Goal: Answer question/provide support: Share knowledge or assist other users

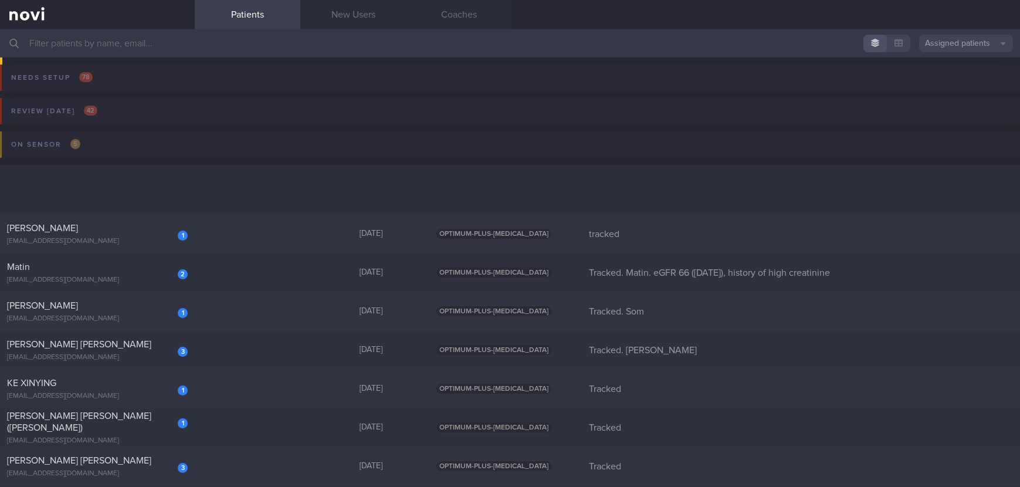
scroll to position [264, 0]
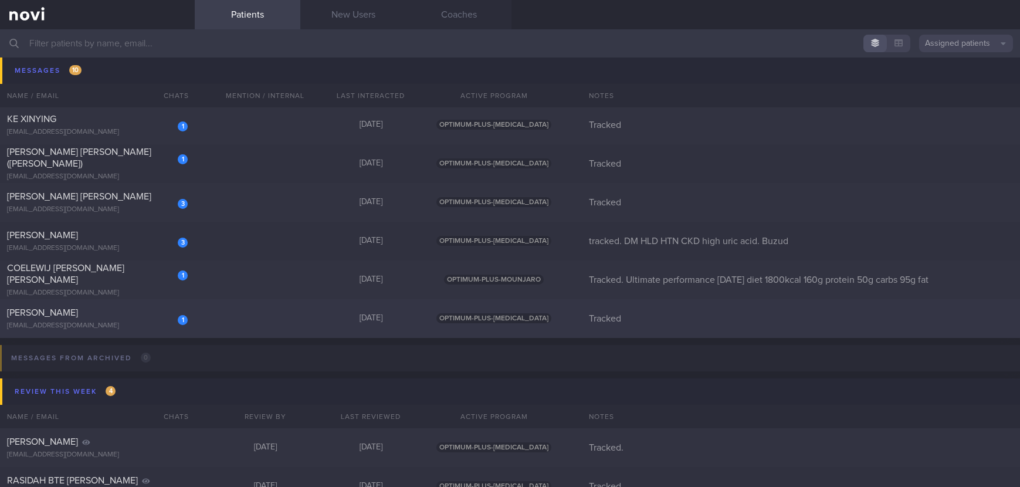
click at [287, 328] on div "1 [PERSON_NAME] [EMAIL_ADDRESS][DOMAIN_NAME] [DATE] OPTIMUM-PLUS-[MEDICAL_DATA]…" at bounding box center [510, 318] width 1020 height 39
select select "7"
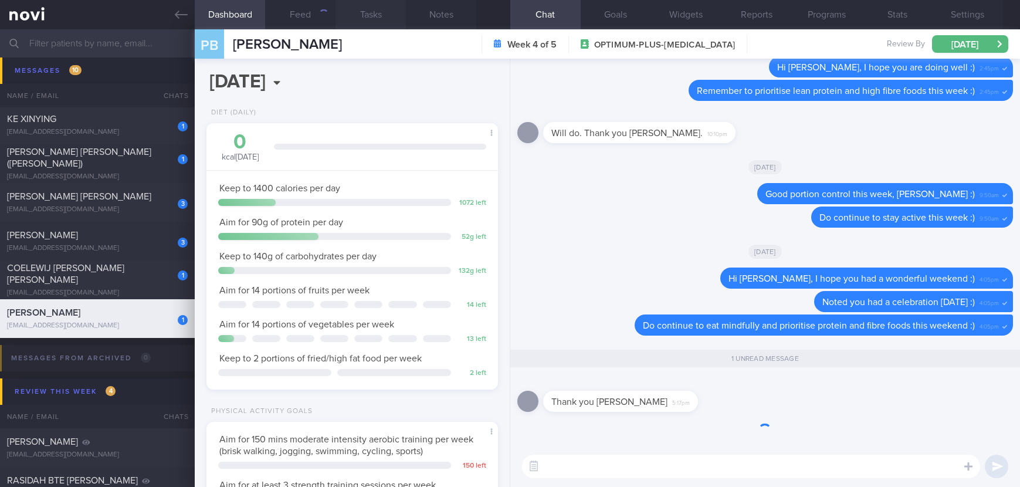
scroll to position [145, 257]
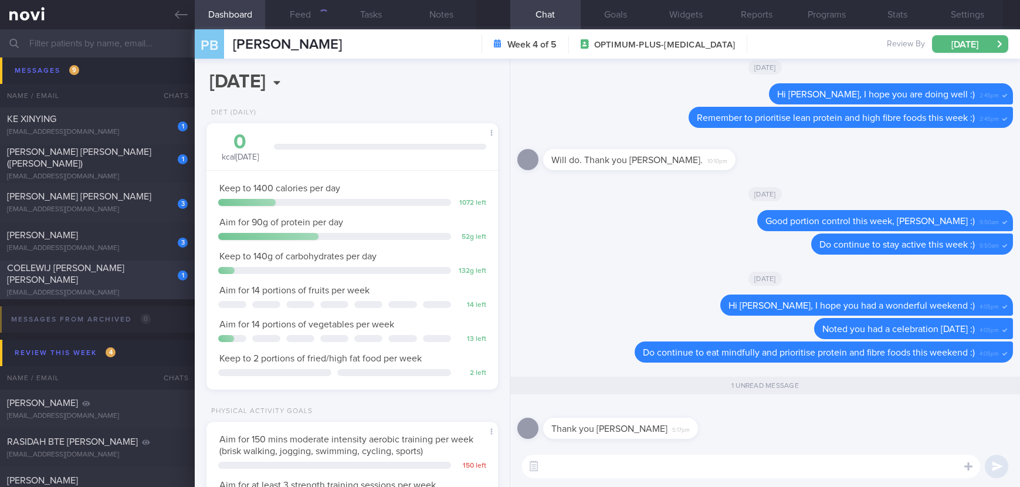
click at [141, 283] on div "COELEWIJ [PERSON_NAME] [PERSON_NAME]" at bounding box center [96, 273] width 178 height 23
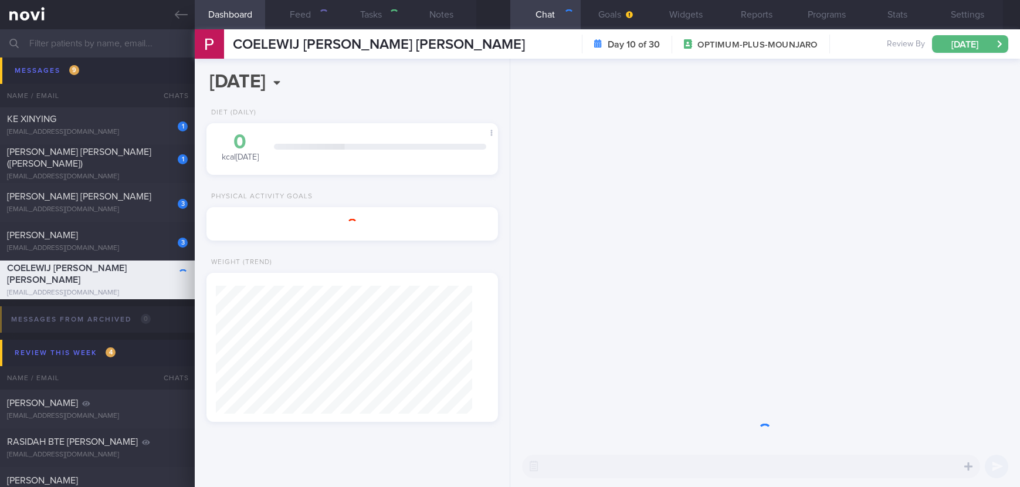
type input "Tracked. Ultimate performance [DATE] diet 1800kcal 160g protein 50g carbs 95g f…"
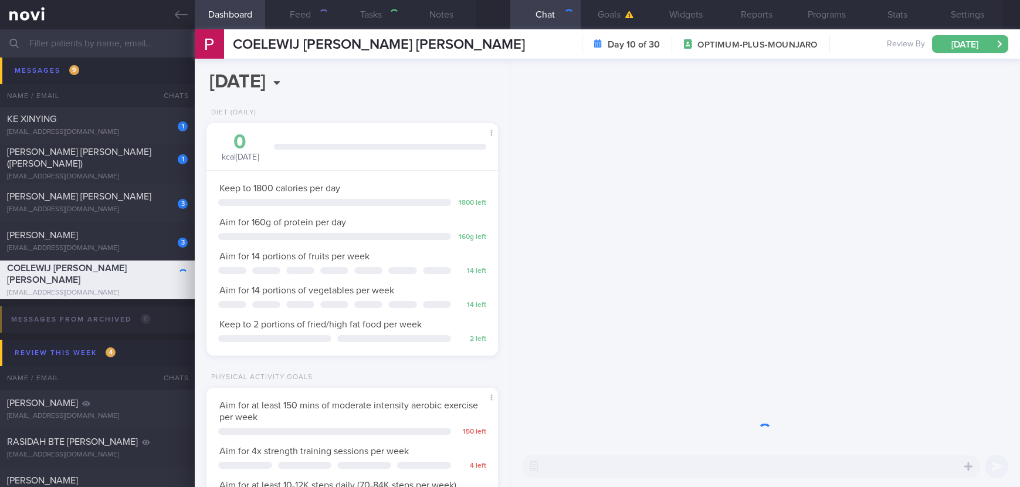
scroll to position [145, 257]
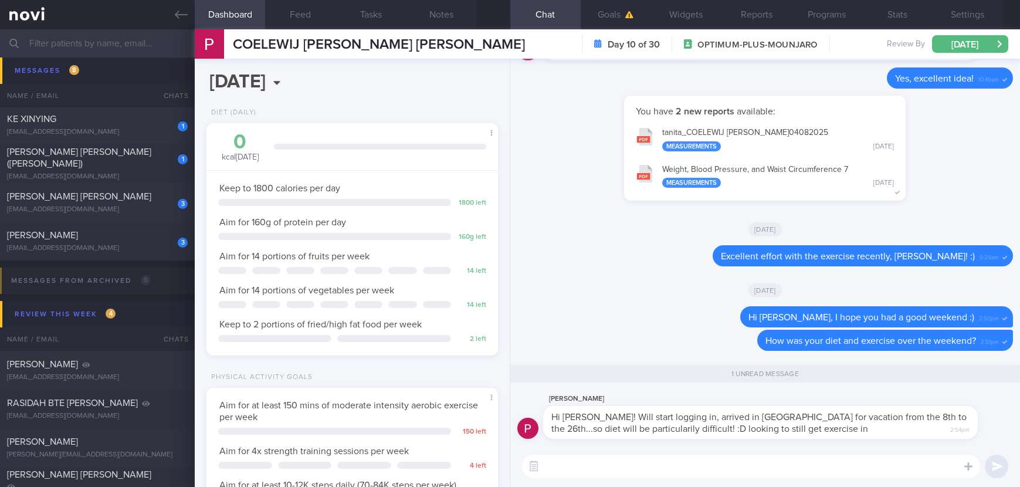
click at [747, 467] on textarea at bounding box center [751, 466] width 458 height 23
click at [747, 466] on textarea at bounding box center [751, 466] width 458 height 23
click at [665, 456] on textarea at bounding box center [751, 466] width 458 height 23
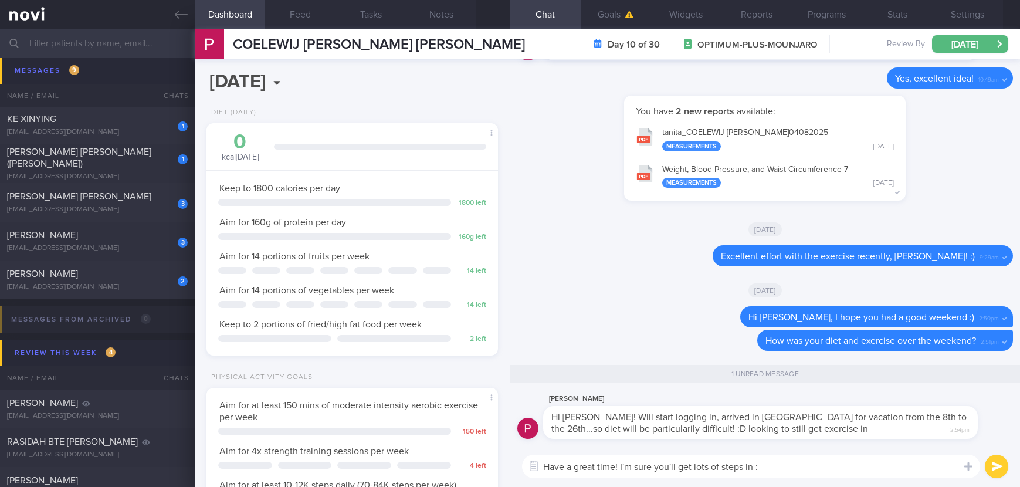
type textarea "Have a great time! I'm sure you'll get lots of steps in :)"
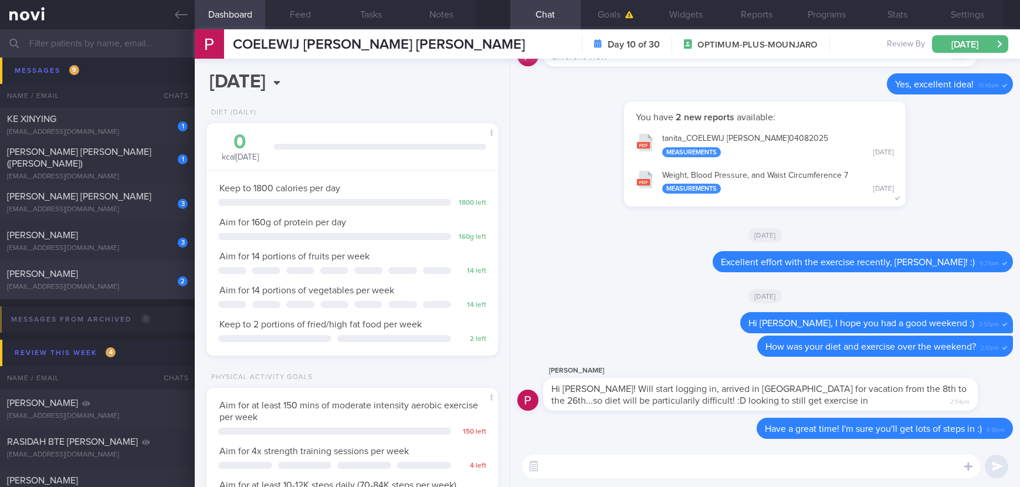
click at [130, 286] on div "[EMAIL_ADDRESS][DOMAIN_NAME]" at bounding box center [97, 287] width 181 height 9
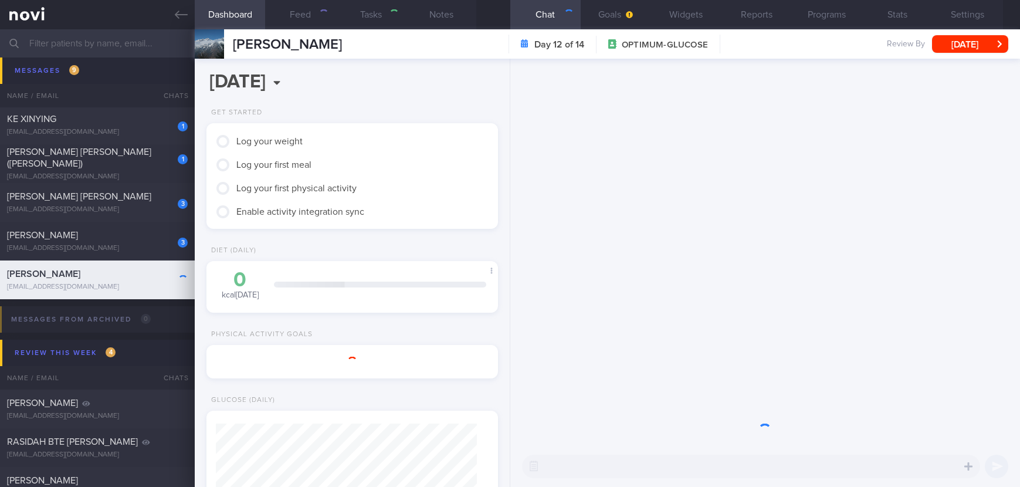
select select "6"
type input "Tracked"
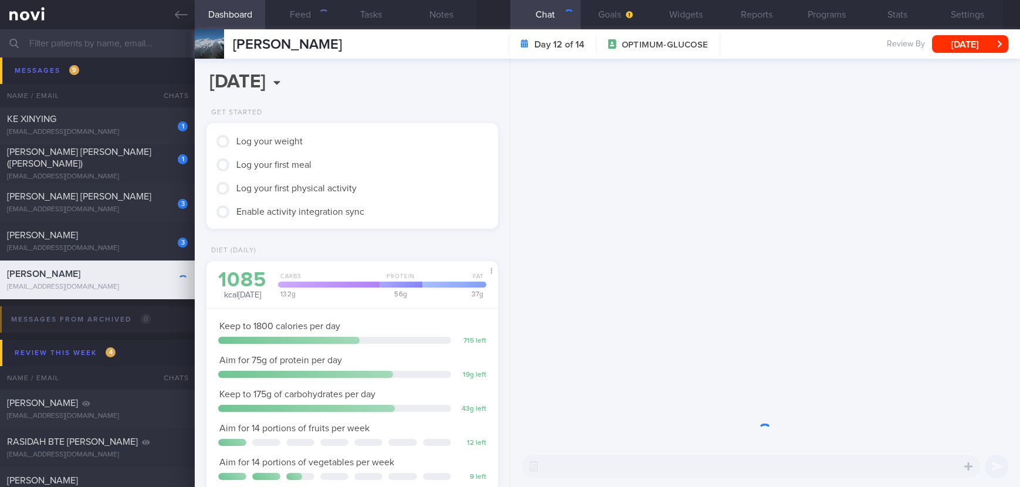
scroll to position [130, 262]
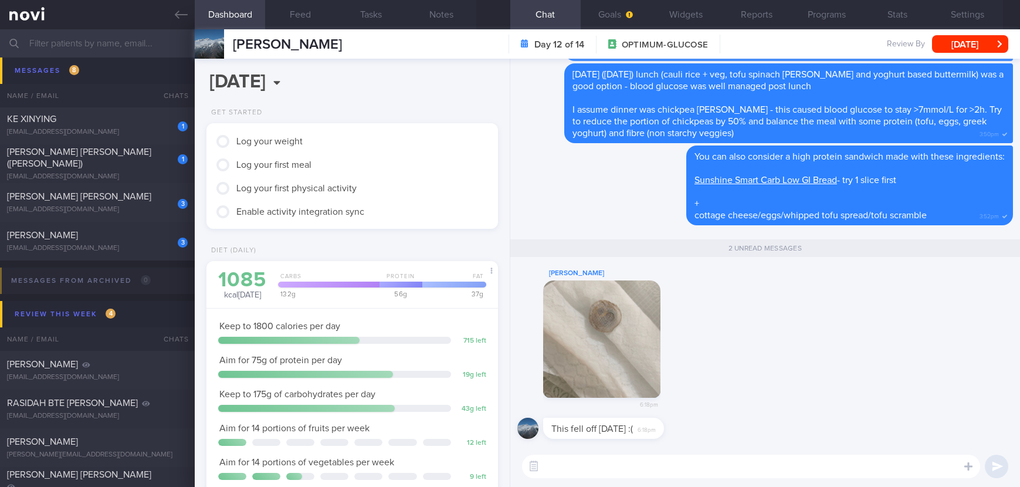
click at [647, 476] on textarea at bounding box center [751, 466] width 458 height 23
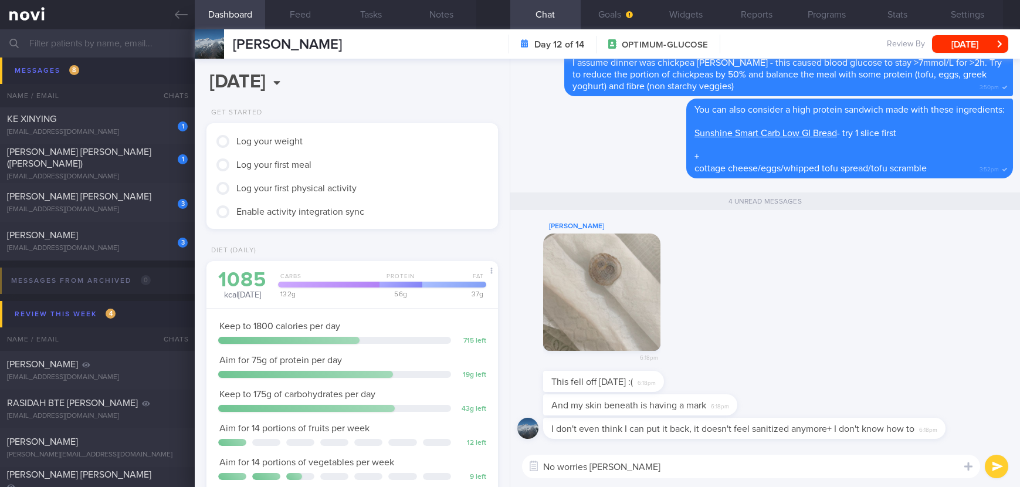
click at [658, 472] on textarea "No worries [PERSON_NAME]" at bounding box center [751, 466] width 458 height 23
type textarea "No worries [PERSON_NAME]. Do not attempt to put it back on"
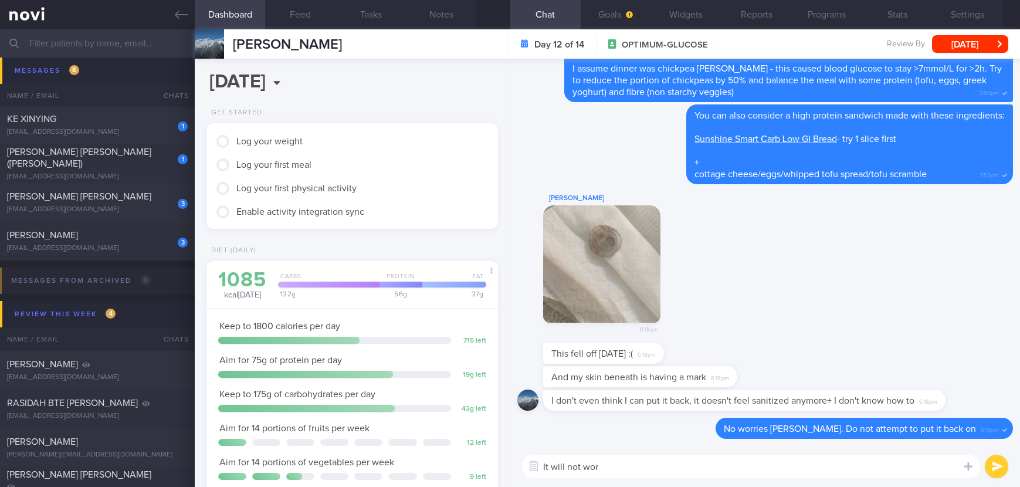
type textarea "It will not work"
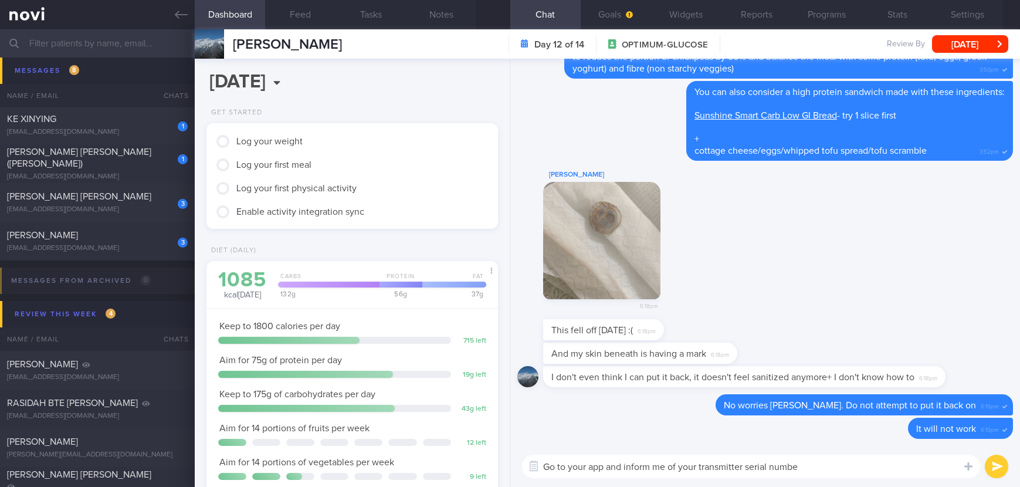
type textarea "Go to your app and inform me of your transmitter serial number"
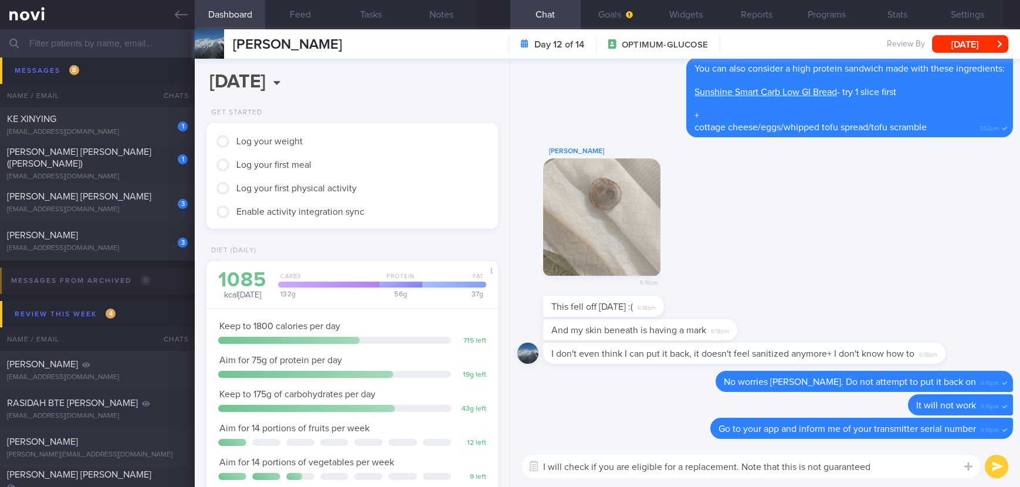
click at [749, 460] on textarea "I will check if you are eligible for a replacement. Note that this is not guara…" at bounding box center [751, 466] width 458 height 23
click at [916, 474] on textarea "I will check if you are eligible for a replacement. Do note that this is not gu…" at bounding box center [751, 466] width 458 height 23
paste textarea "🙏"
type textarea "I will check if you are eligible for a replacement. Do note that this is not gu…"
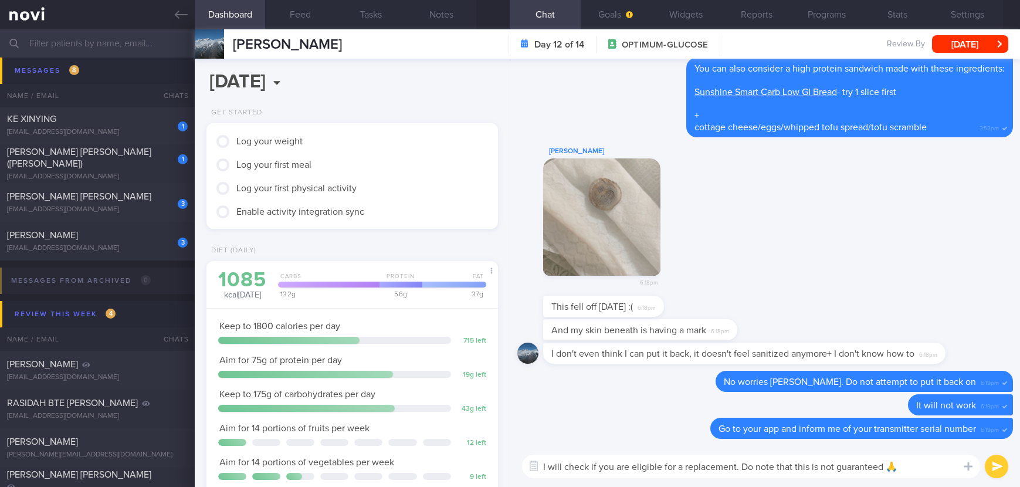
click at [1006, 467] on button "submit" at bounding box center [996, 466] width 23 height 23
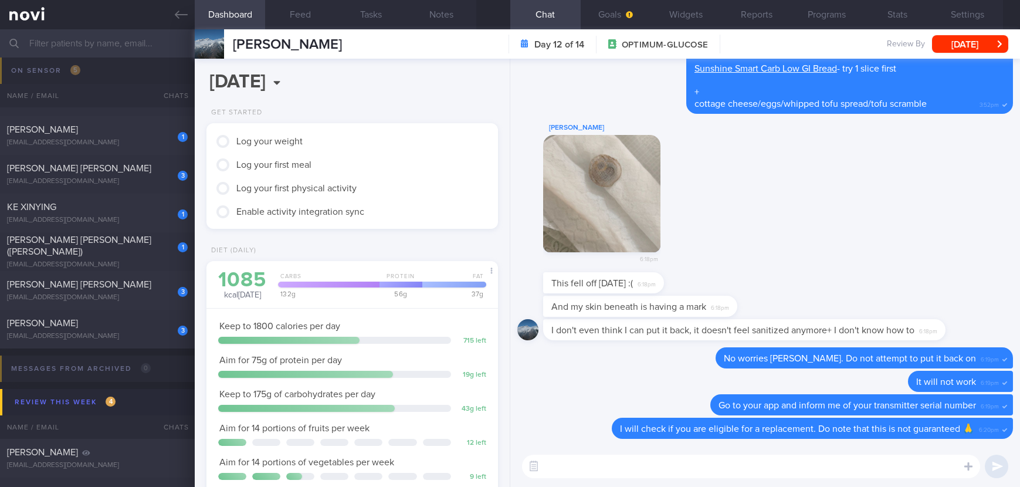
scroll to position [88, 0]
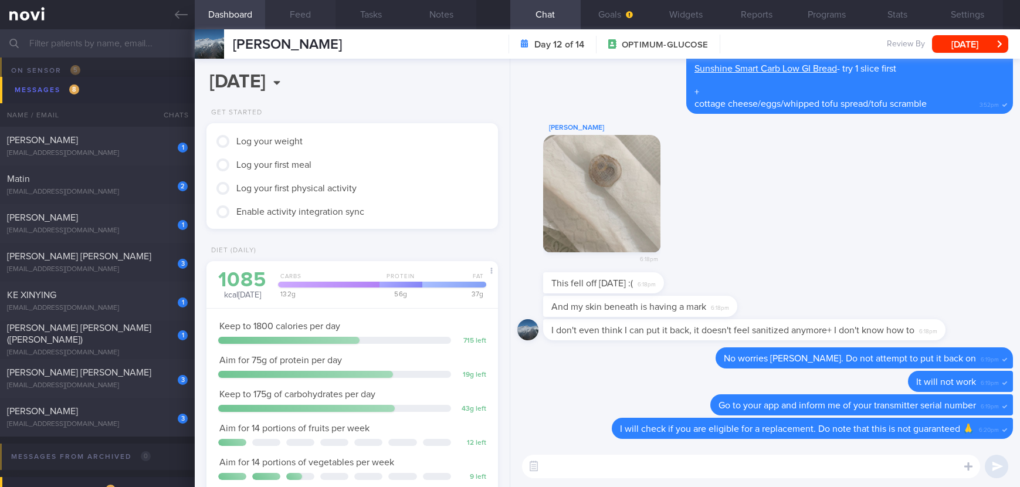
click at [309, 16] on button "Feed" at bounding box center [300, 14] width 70 height 29
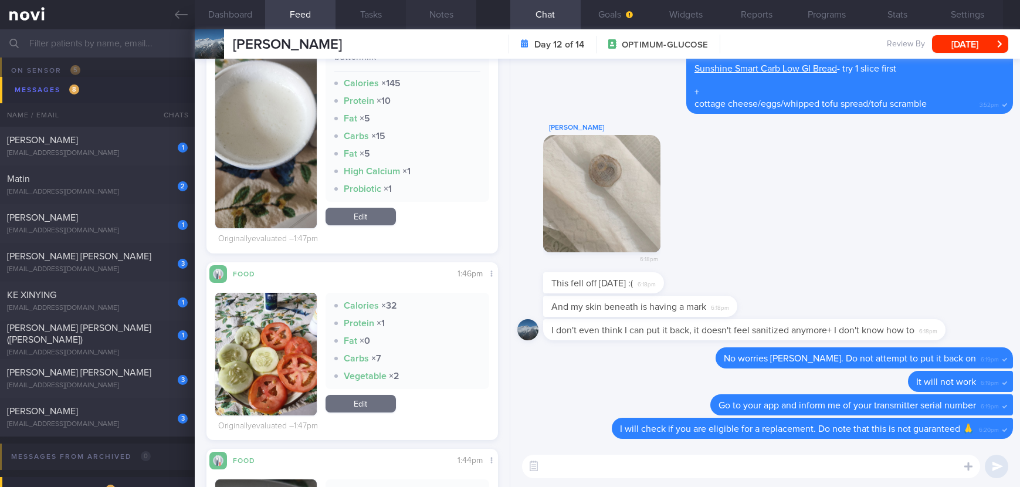
scroll to position [616, 0]
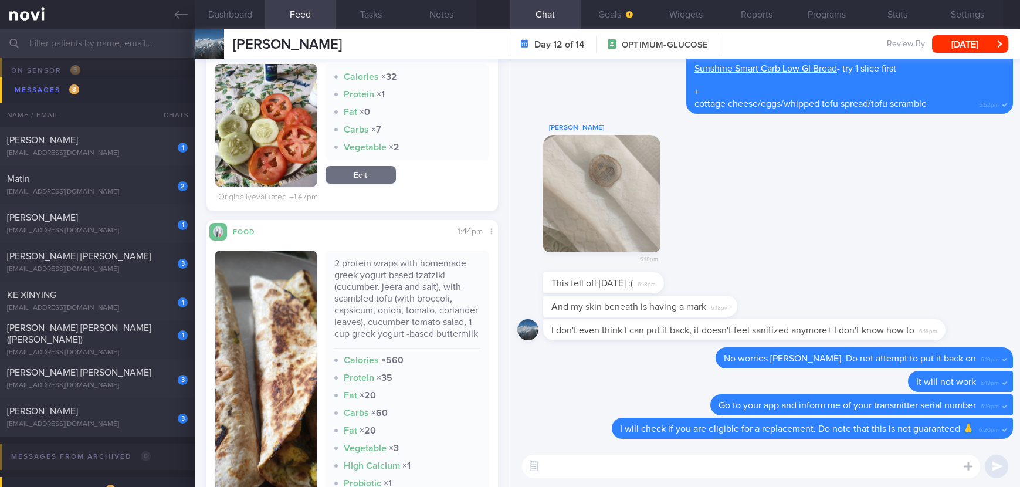
drag, startPoint x: 852, startPoint y: 245, endPoint x: 827, endPoint y: 238, distance: 25.6
click at [852, 245] on div "[PERSON_NAME] 6:18pm" at bounding box center [765, 197] width 496 height 152
drag, startPoint x: 348, startPoint y: 48, endPoint x: 232, endPoint y: 49, distance: 115.6
click at [232, 49] on div "[PERSON_NAME] [PERSON_NAME] [EMAIL_ADDRESS][DOMAIN_NAME] Day 12 of 14 OPTIMUM-G…" at bounding box center [607, 43] width 825 height 29
copy span "[PERSON_NAME]"
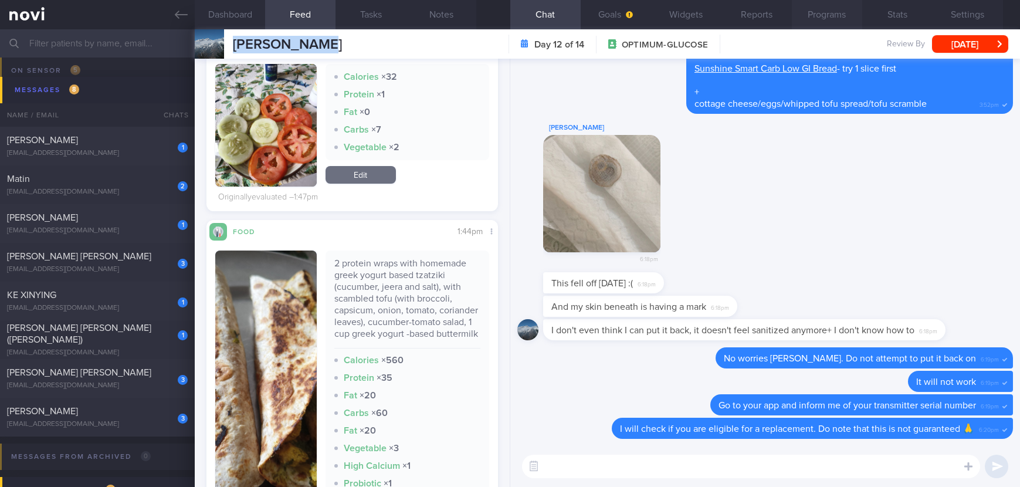
click at [815, 18] on button "Programs" at bounding box center [827, 14] width 70 height 29
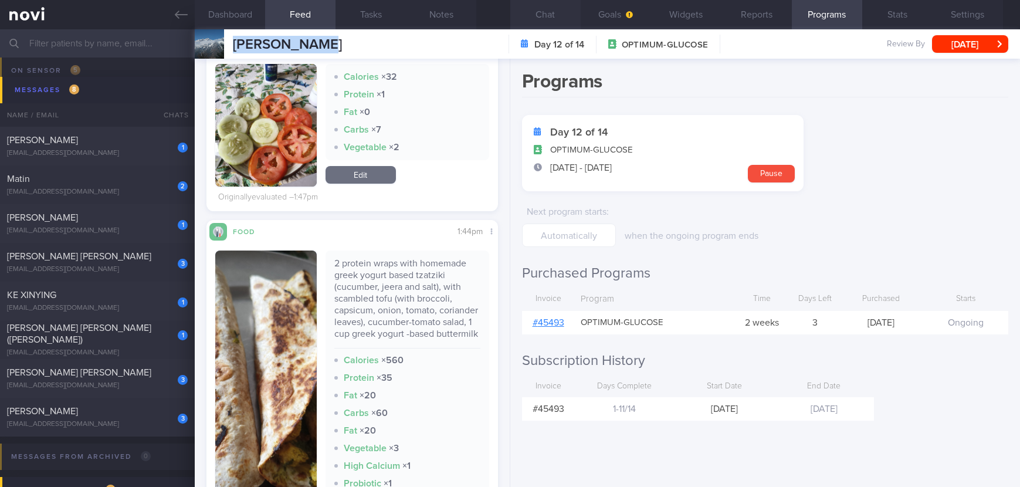
click at [555, 16] on button "Chat" at bounding box center [545, 14] width 70 height 29
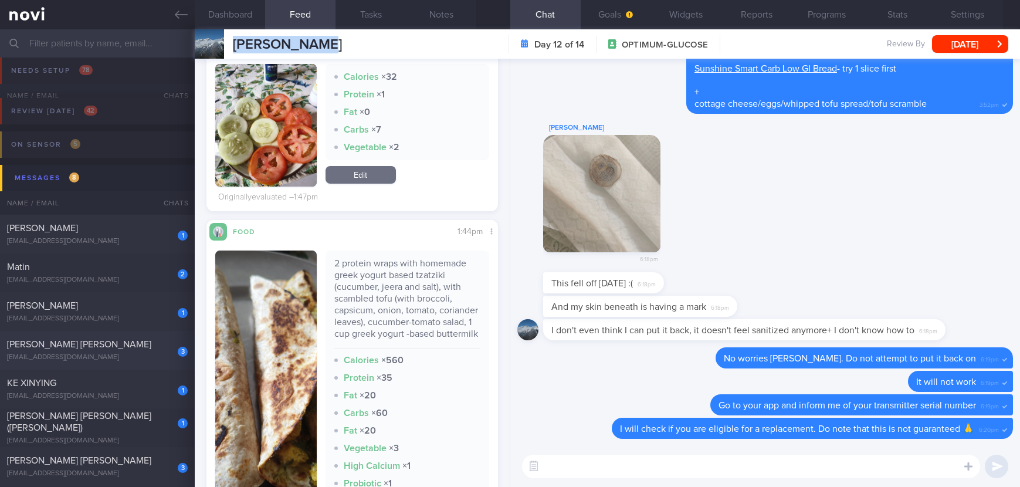
scroll to position [88, 0]
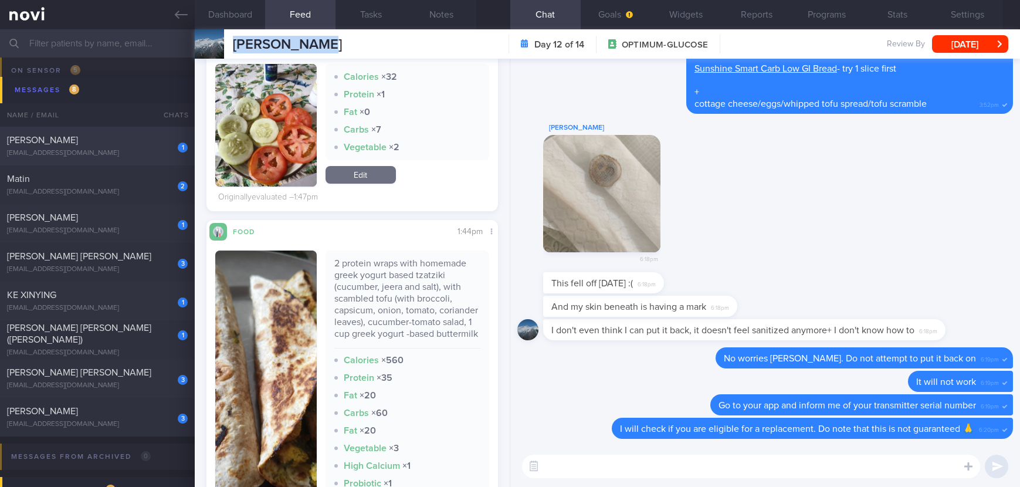
click at [164, 141] on div "1" at bounding box center [175, 143] width 26 height 18
type input "tracked"
select select "7"
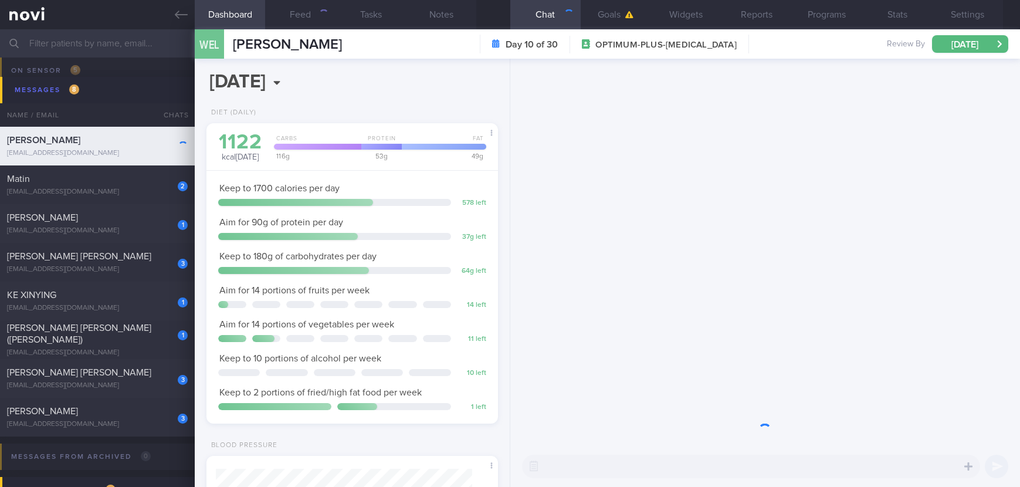
scroll to position [128, 257]
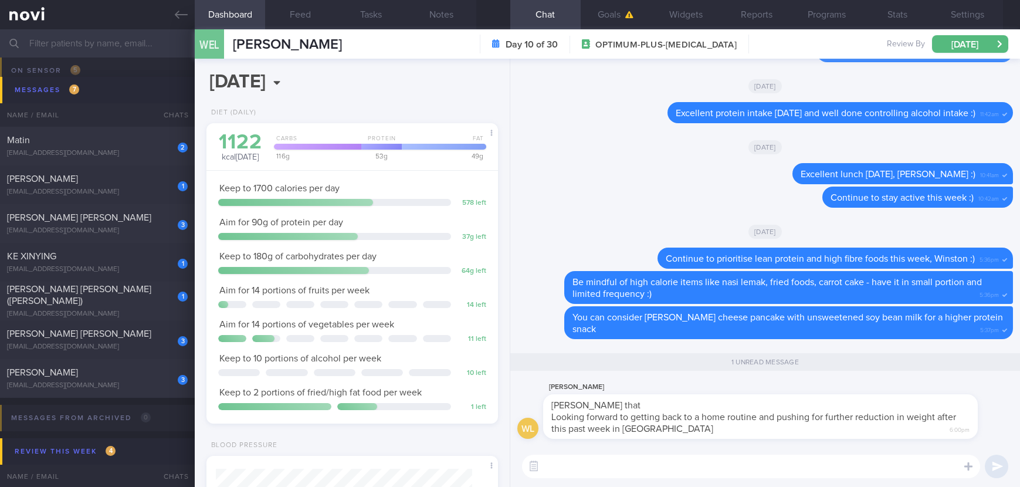
click at [734, 464] on textarea at bounding box center [751, 466] width 458 height 23
click at [723, 465] on textarea at bounding box center [751, 466] width 458 height 23
type textarea "Enjoy the rest of your trip! :)"
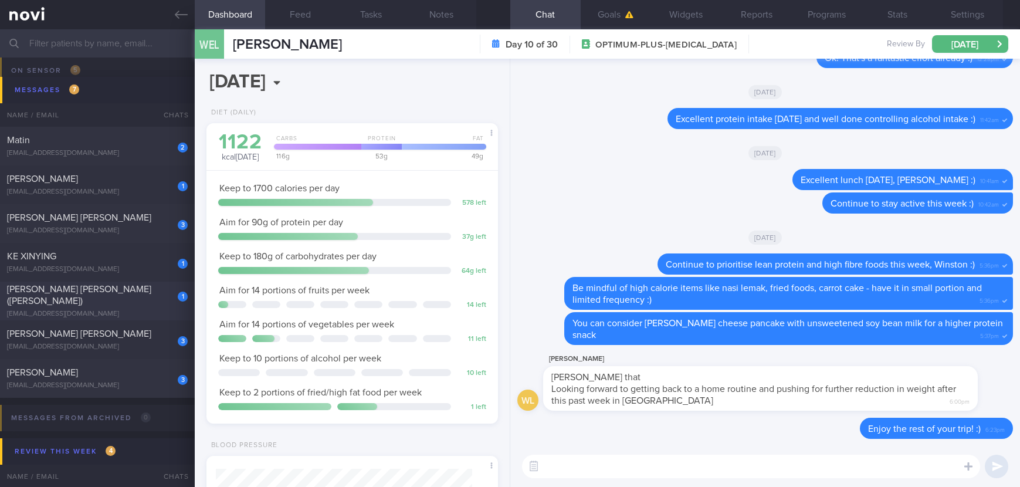
click at [153, 294] on div "[PERSON_NAME] [PERSON_NAME] ([PERSON_NAME])" at bounding box center [96, 294] width 178 height 23
type input "Tracked"
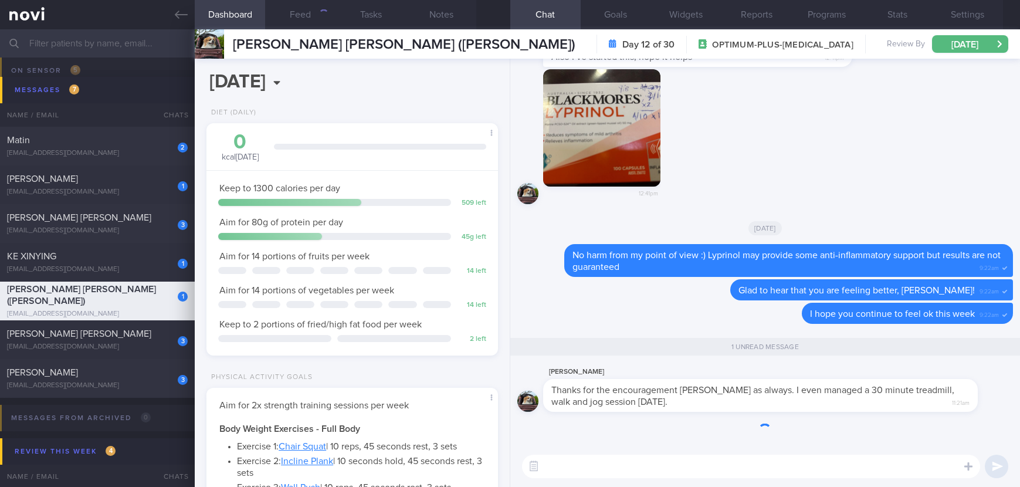
scroll to position [1, 0]
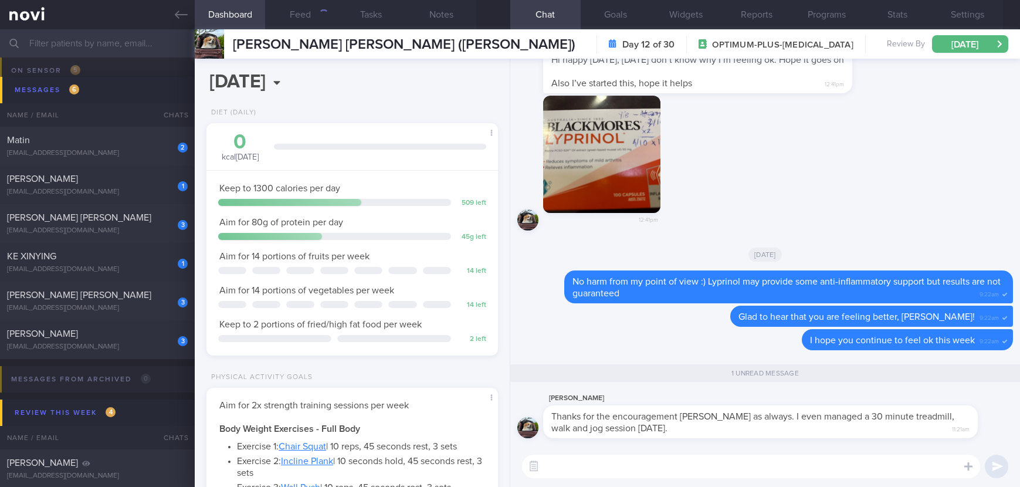
click at [634, 482] on div "​ ​" at bounding box center [765, 466] width 510 height 41
click at [629, 475] on textarea at bounding box center [751, 466] width 458 height 23
type textarea "That's amazing! Keep it up :))"
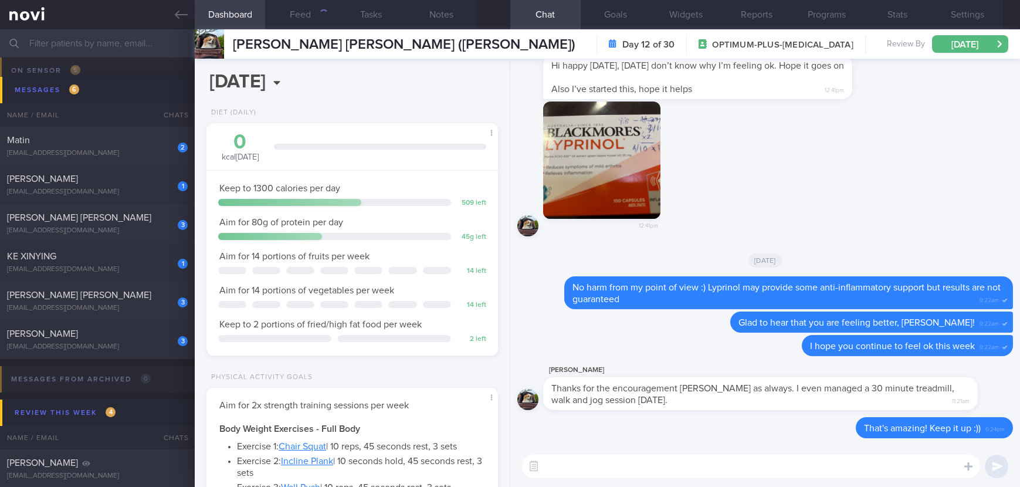
scroll to position [0, 0]
click at [184, 19] on icon at bounding box center [181, 14] width 13 height 13
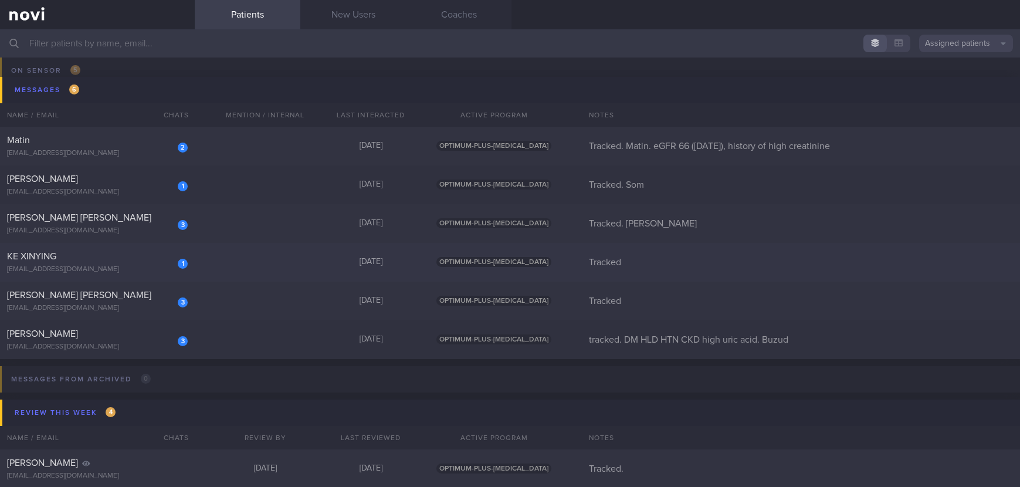
click at [328, 268] on div "1 KE XINYING [EMAIL_ADDRESS][DOMAIN_NAME] [DATE] OPTIMUM-PLUS-[MEDICAL_DATA] Tr…" at bounding box center [510, 262] width 1020 height 39
select select "7"
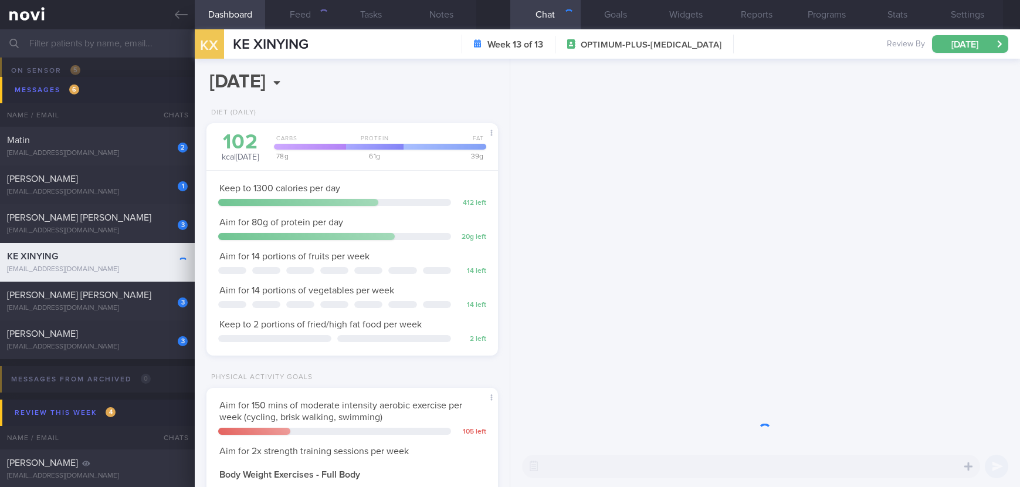
scroll to position [145, 257]
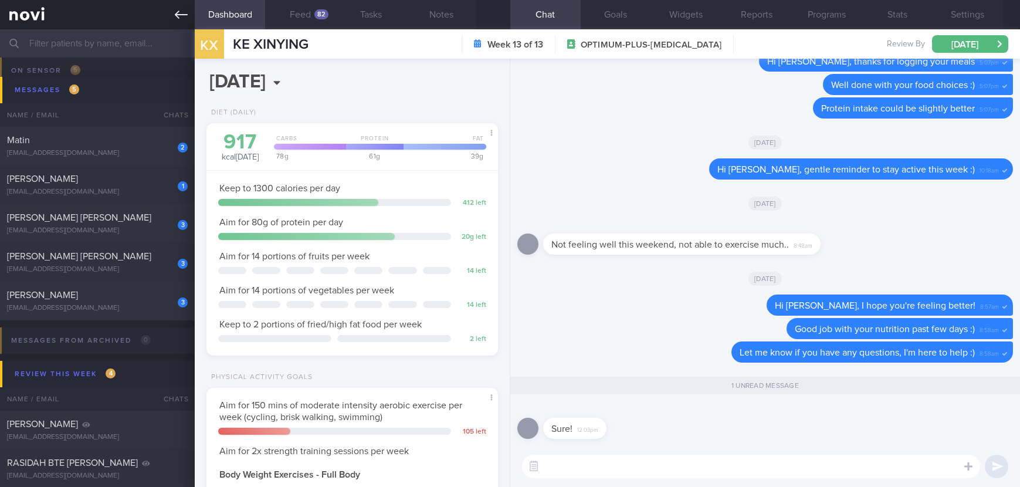
click at [172, 18] on link at bounding box center [97, 14] width 195 height 29
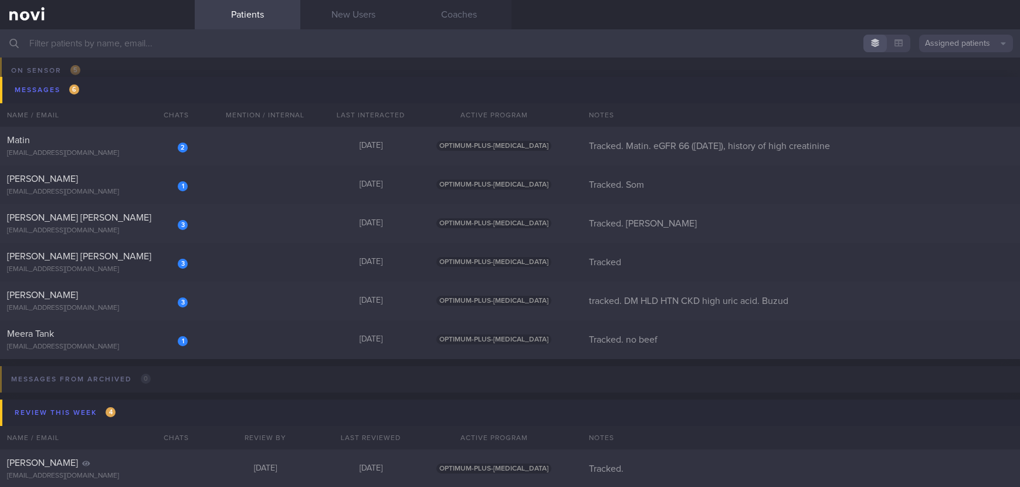
click at [152, 45] on input "text" at bounding box center [510, 43] width 1020 height 28
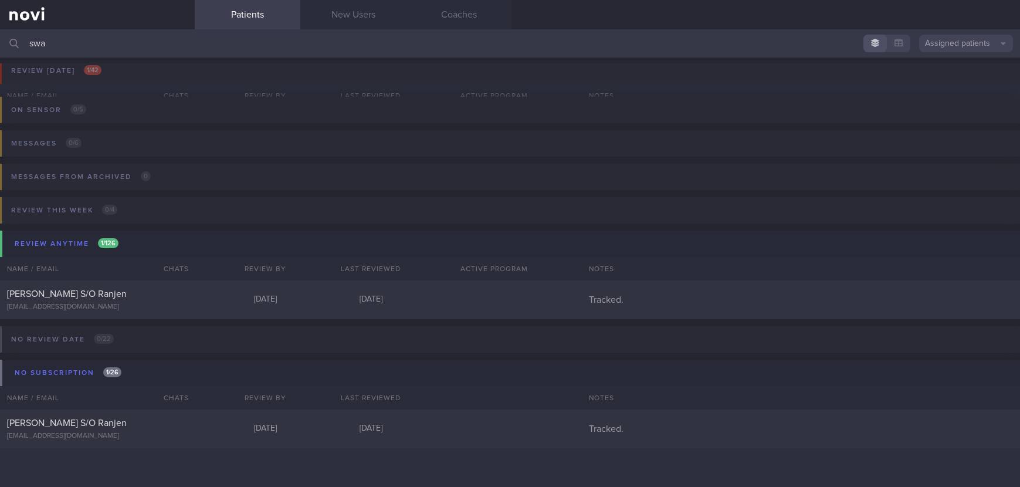
scroll to position [35, 0]
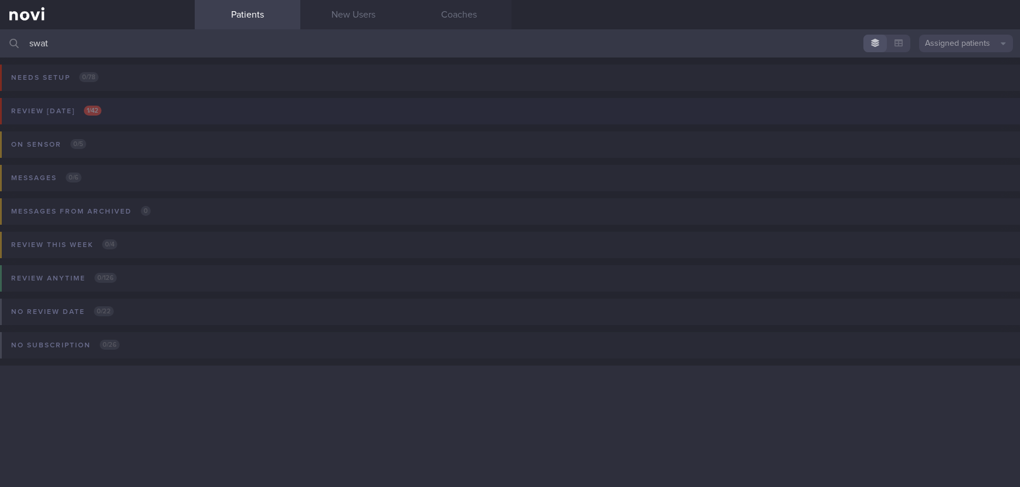
type input "swat"
click at [191, 105] on button "Review [DATE] 1 / 42" at bounding box center [507, 114] width 1023 height 33
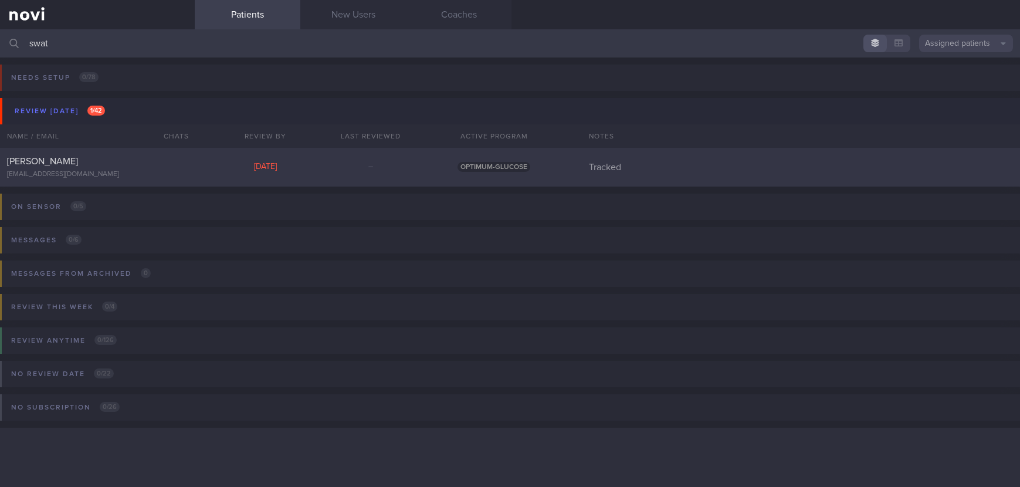
click at [179, 164] on div "[PERSON_NAME]" at bounding box center [96, 161] width 178 height 12
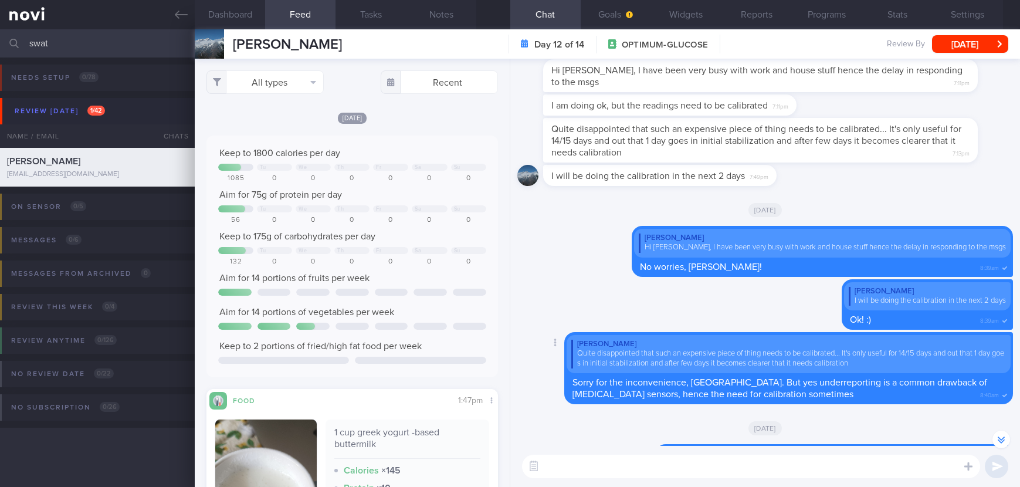
scroll to position [-2879, 0]
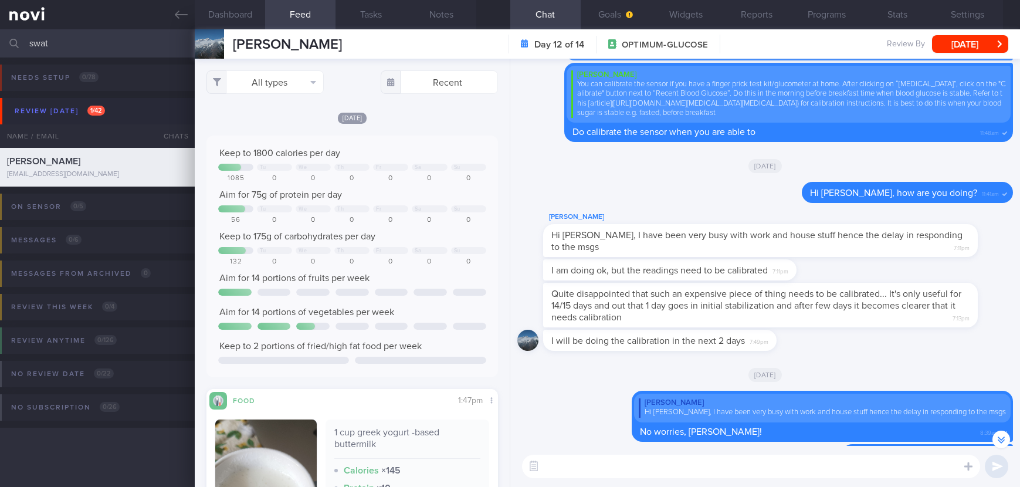
click at [876, 311] on div "Quite disappointed that such an expensive piece of thing needs to be calibrated…" at bounding box center [760, 305] width 435 height 45
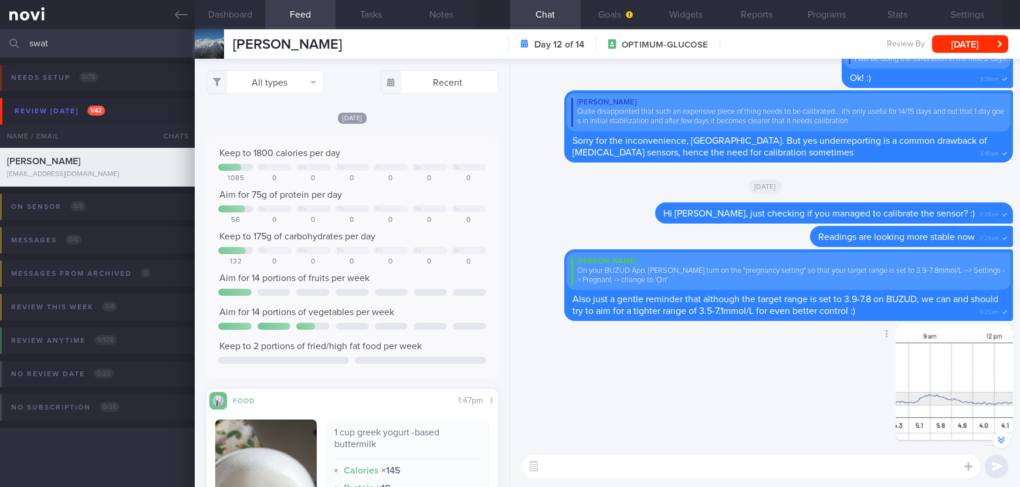
scroll to position [-2086, 0]
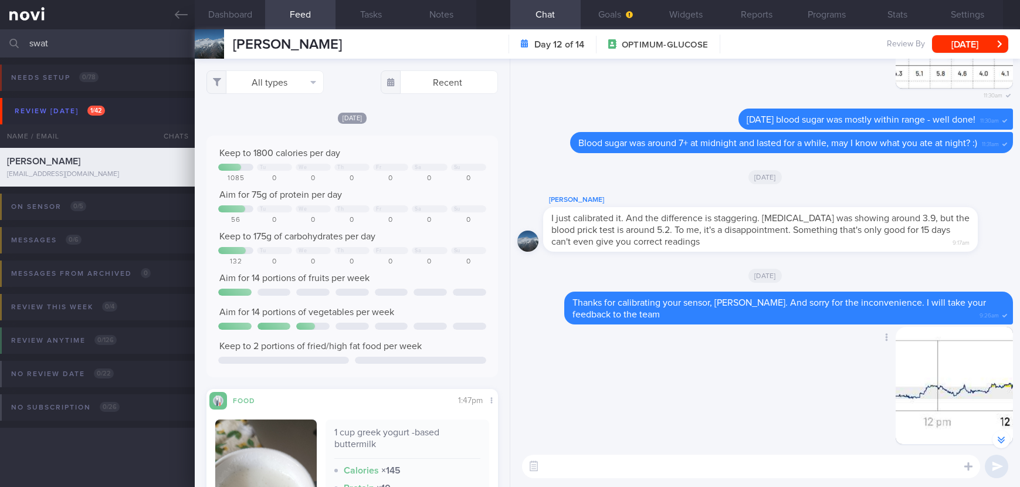
click at [798, 367] on div "Delete 9:26am" at bounding box center [765, 396] width 496 height 138
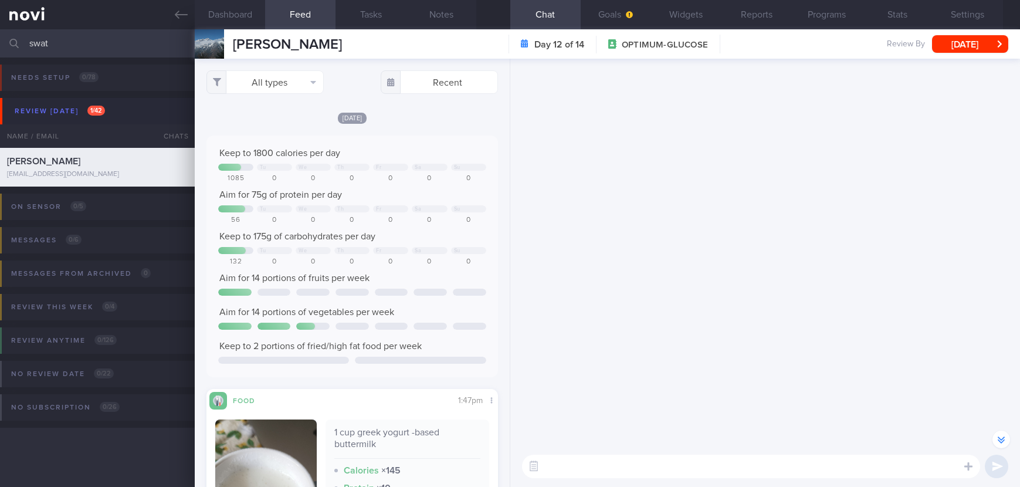
scroll to position [0, 0]
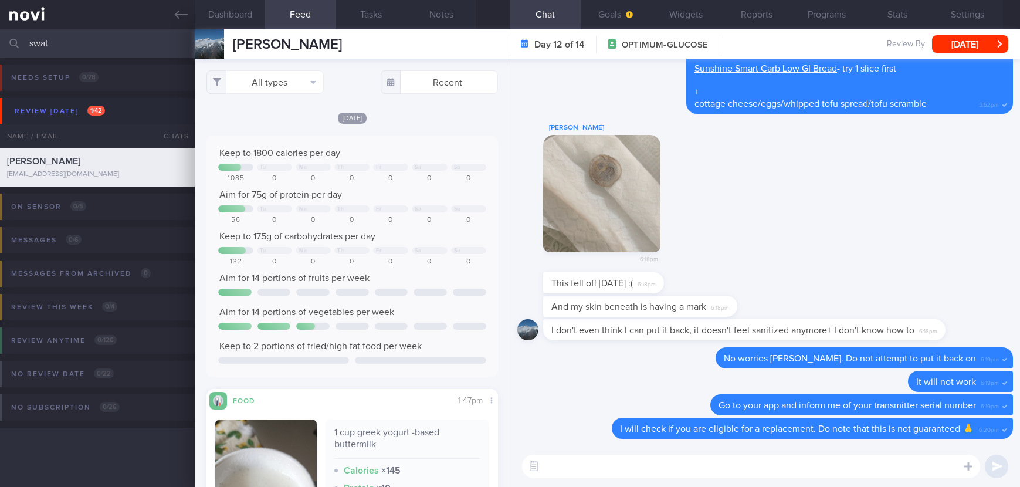
click at [849, 215] on div "[PERSON_NAME] 6:18pm" at bounding box center [765, 197] width 496 height 152
click at [712, 470] on textarea at bounding box center [751, 466] width 458 height 23
click at [660, 464] on textarea at bounding box center [751, 466] width 458 height 23
type textarea "L"
type textarea "A"
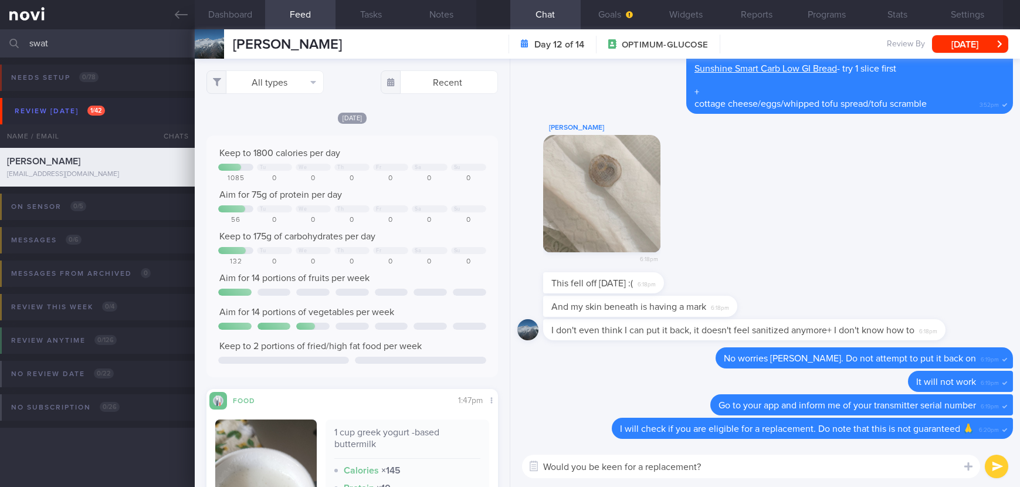
drag, startPoint x: 743, startPoint y: 465, endPoint x: 509, endPoint y: 460, distance: 234.1
click at [509, 460] on div "Dashboard Feed Tasks Notes Chat Goals Widgets Reports Programs Stats Settings […" at bounding box center [607, 257] width 825 height 457
click at [815, 461] on textarea "You are" at bounding box center [751, 466] width 458 height 23
click at [800, 466] on textarea "You are" at bounding box center [751, 466] width 458 height 23
type textarea "Y"
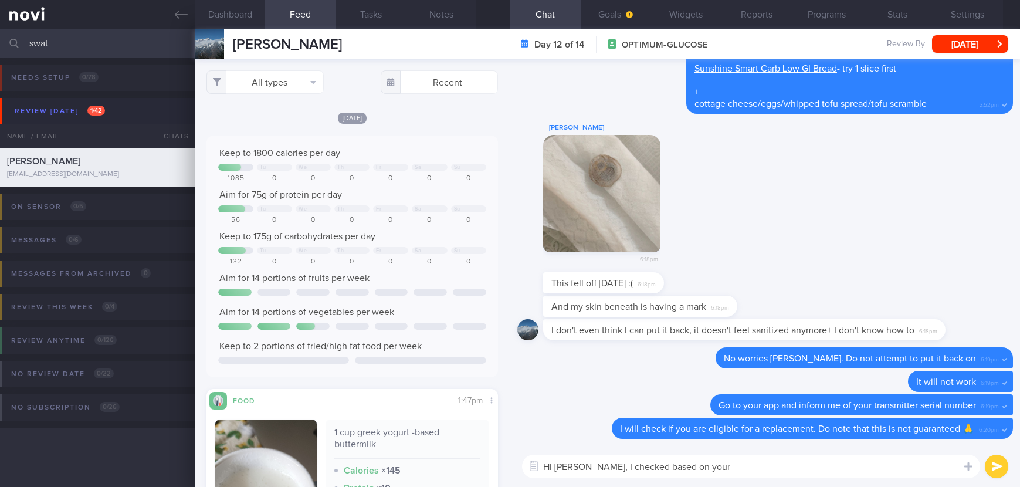
click at [729, 459] on textarea "Hi [PERSON_NAME], I checked based on your" at bounding box center [751, 466] width 458 height 23
drag, startPoint x: 798, startPoint y: 399, endPoint x: 964, endPoint y: 398, distance: 165.4
click at [964, 398] on div "Go to your app and inform me of your transmitter serial number 6:19pm" at bounding box center [861, 404] width 303 height 21
click at [726, 407] on span "Go to your app and inform me of your transmitter serial number" at bounding box center [846, 405] width 257 height 9
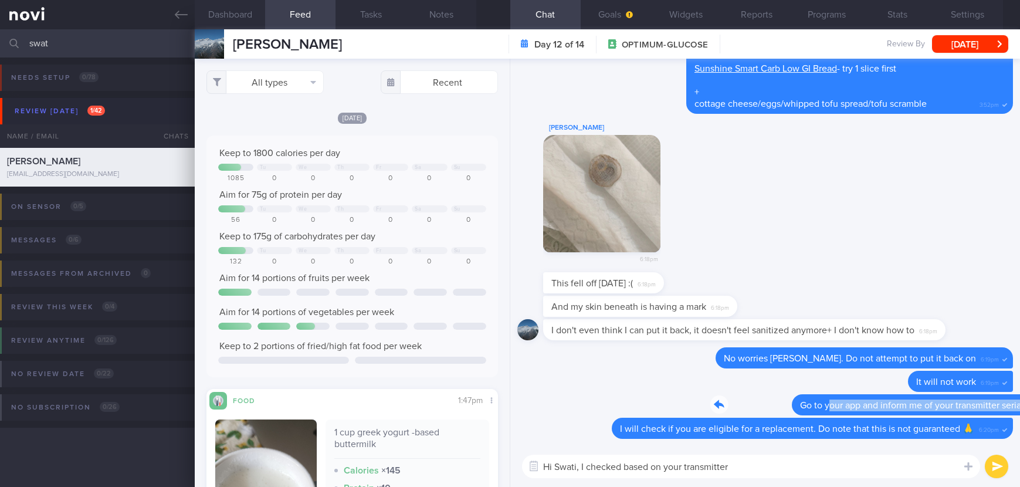
drag, startPoint x: 735, startPoint y: 398, endPoint x: 1001, endPoint y: 412, distance: 266.1
click at [1001, 412] on div "Delete I will check if you are eligible for a replacement. Do note that this is…" at bounding box center [765, 252] width 510 height 387
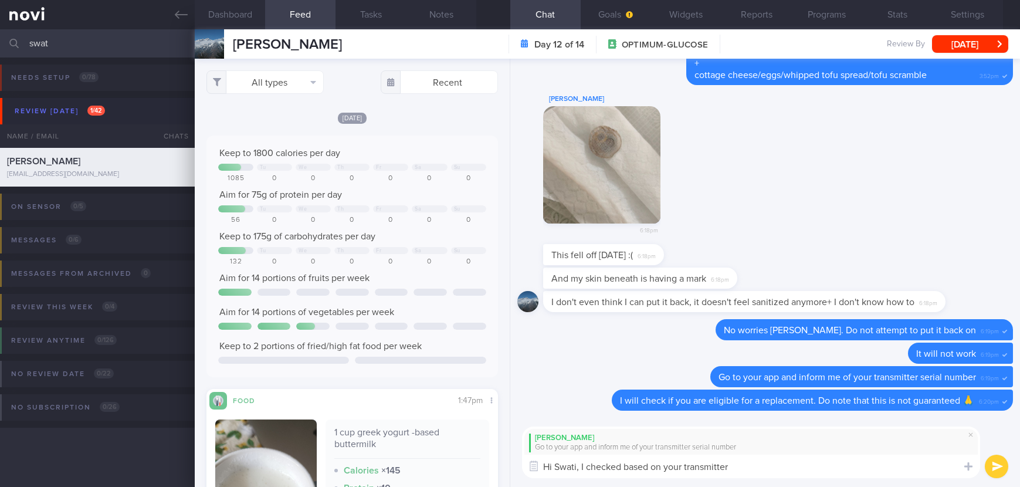
click at [580, 469] on textarea "Hi Swati, I checked based on your transmitter" at bounding box center [751, 466] width 458 height 23
click at [807, 467] on textarea "Hi [PERSON_NAME], no need for this. I checked based on your transmitter" at bounding box center [751, 466] width 458 height 23
paste textarea "222222Z87G"
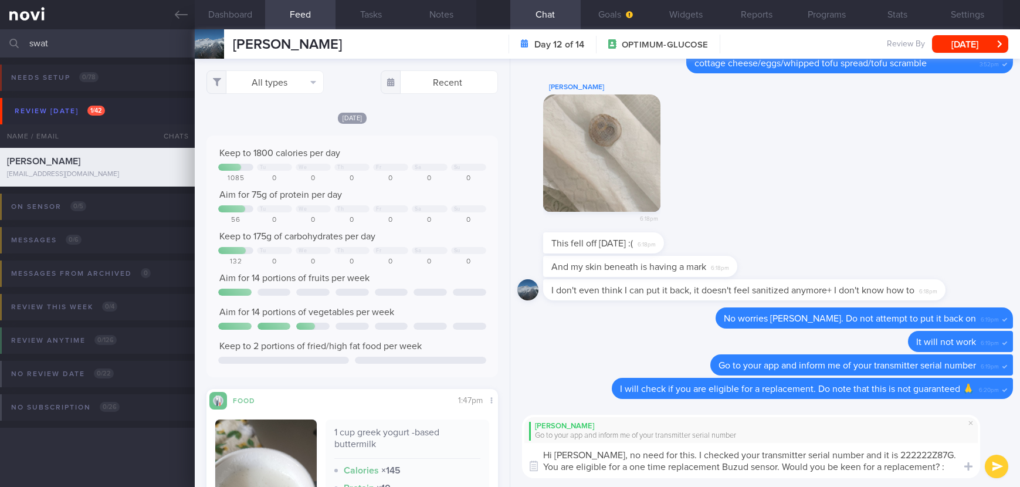
type textarea "Hi [PERSON_NAME], no need for this. I checked your transmitter serial number an…"
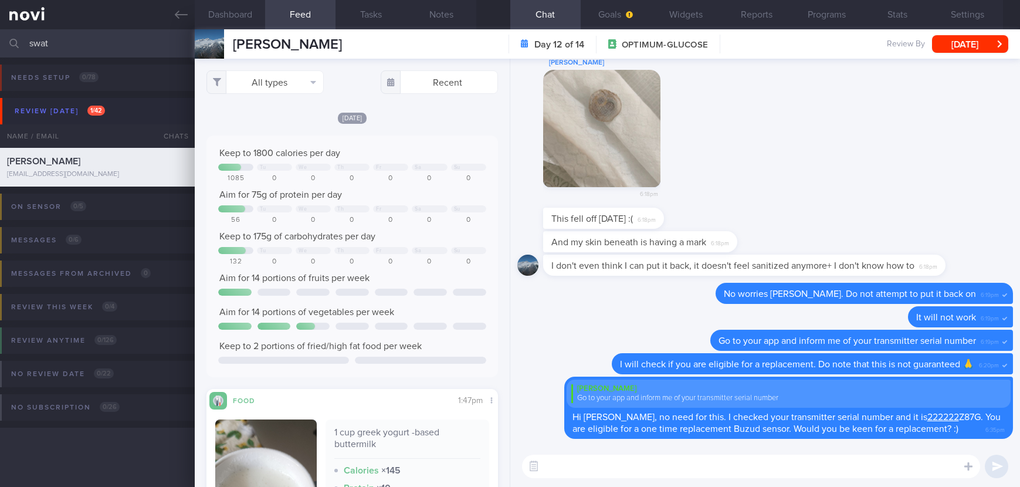
click at [827, 176] on div "[PERSON_NAME] 6:18pm" at bounding box center [765, 132] width 496 height 152
click at [177, 14] on icon at bounding box center [181, 15] width 13 height 8
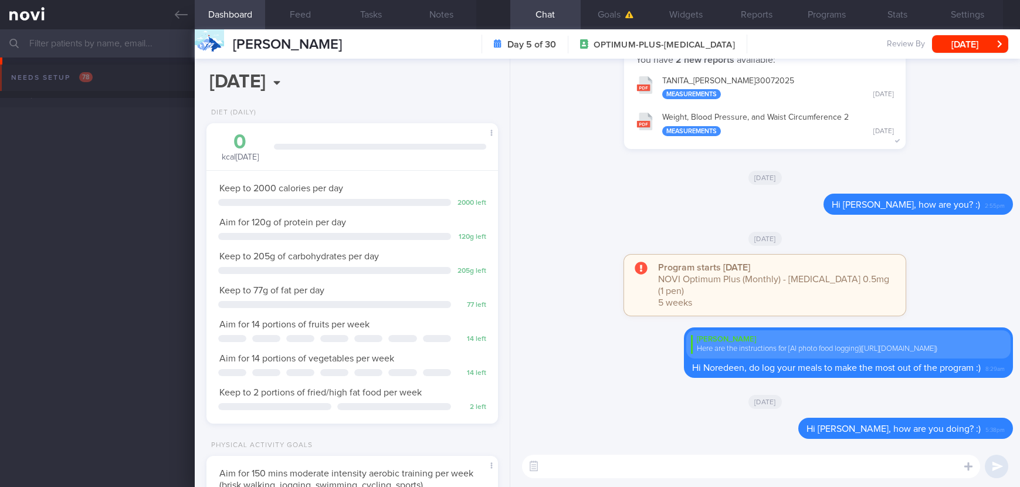
select select "7"
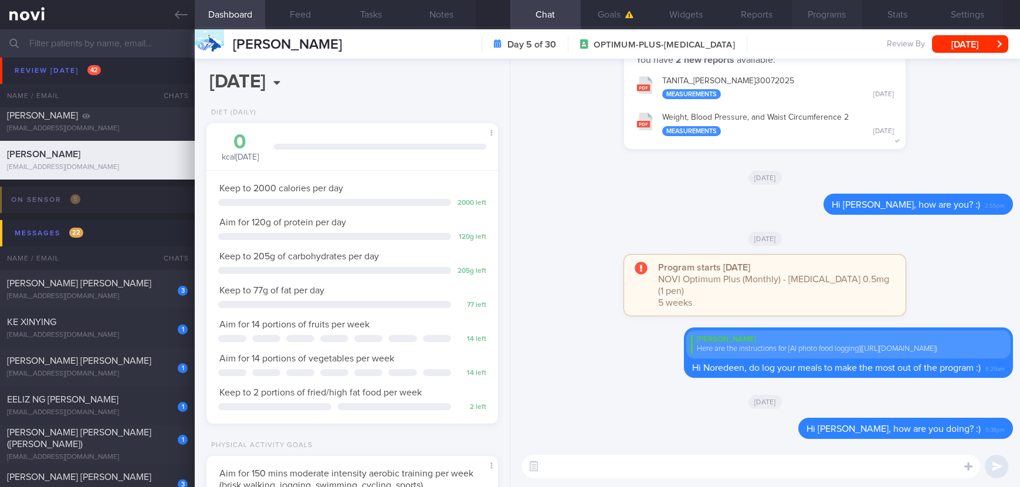
click at [848, 23] on button "Programs" at bounding box center [827, 14] width 70 height 29
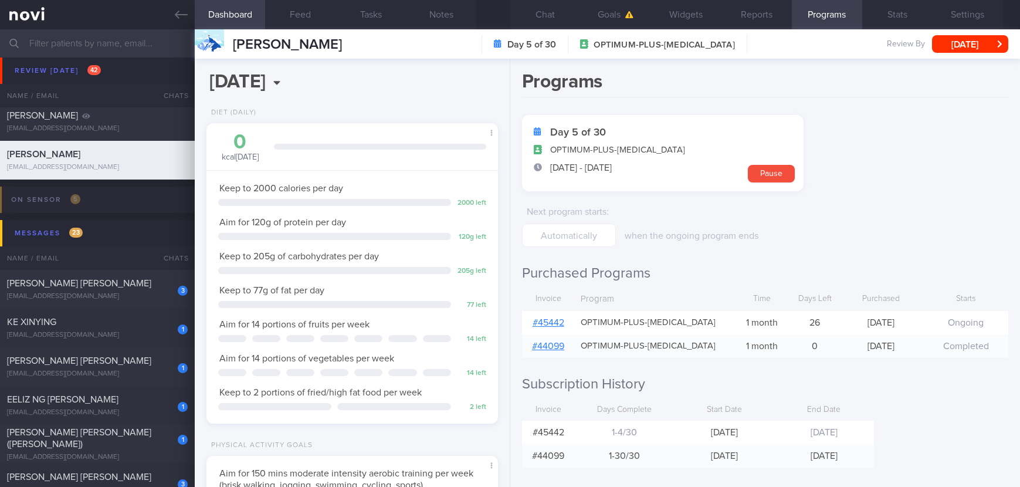
drag, startPoint x: 915, startPoint y: 148, endPoint x: 689, endPoint y: 64, distance: 241.6
click at [915, 148] on form "Day 5 of 30 OPTIMUM-PLUS-WEGOVY 7 Aug - 5 Sep Pause Next program starts : when …" at bounding box center [765, 181] width 486 height 132
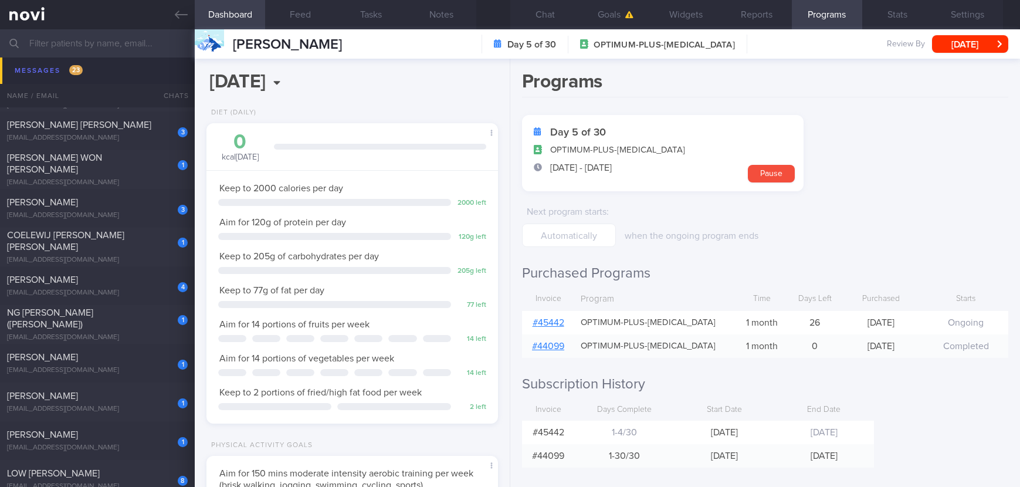
scroll to position [2122, 0]
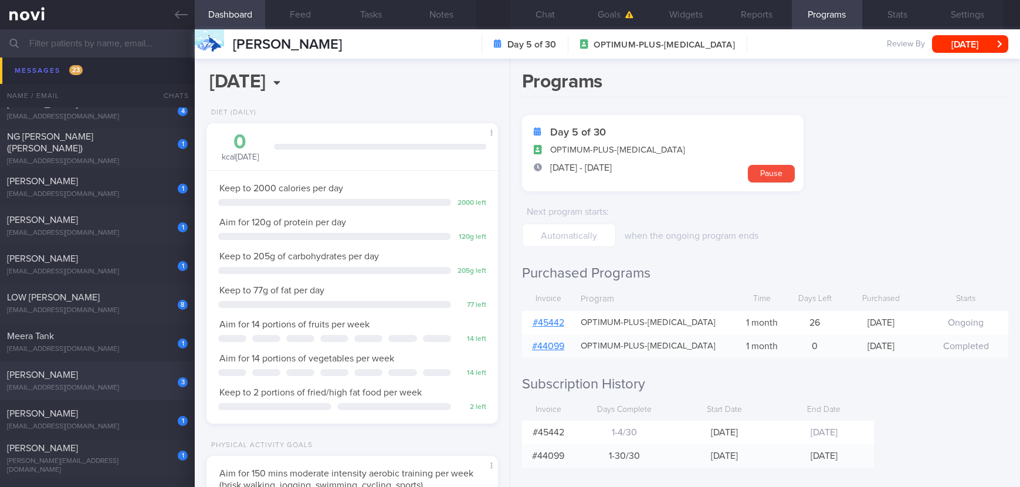
click at [117, 367] on div "3 TIWARI SUJATA intl_coordination@yahoo.com Today MAGNUM-ONGOING-CARE Tracked. …" at bounding box center [510, 380] width 1020 height 39
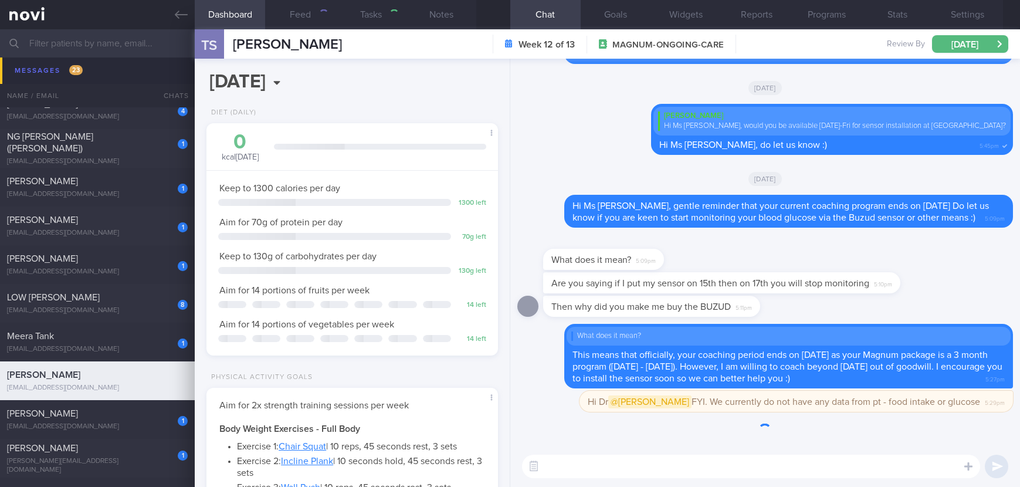
type input "Tracked. Has many diet misconceptions. TLC"
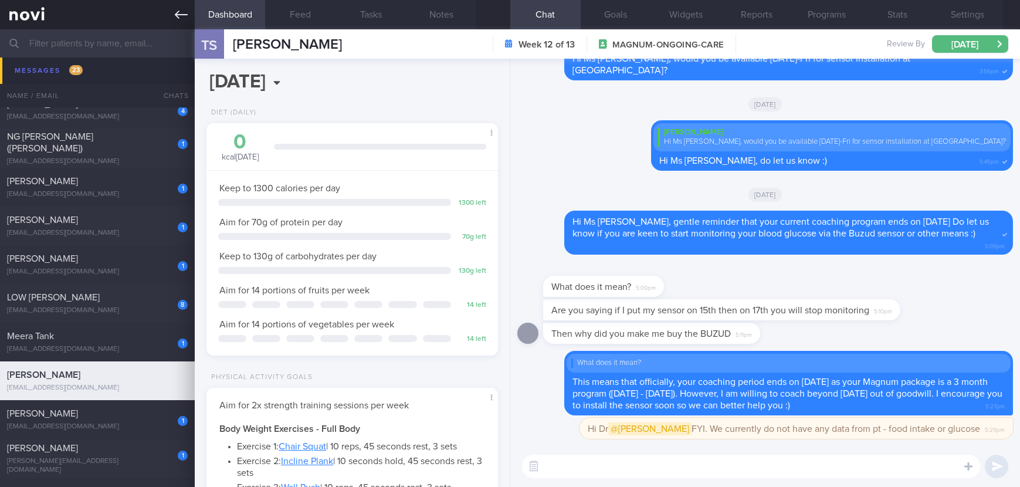
click at [168, 22] on link at bounding box center [97, 14] width 195 height 29
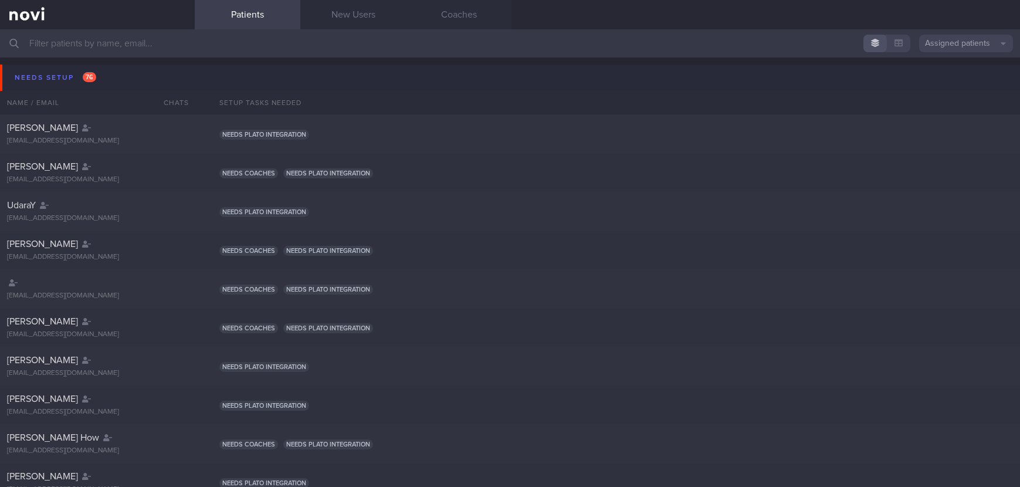
click at [103, 77] on button "Needs setup 76" at bounding box center [511, 78] width 1023 height 26
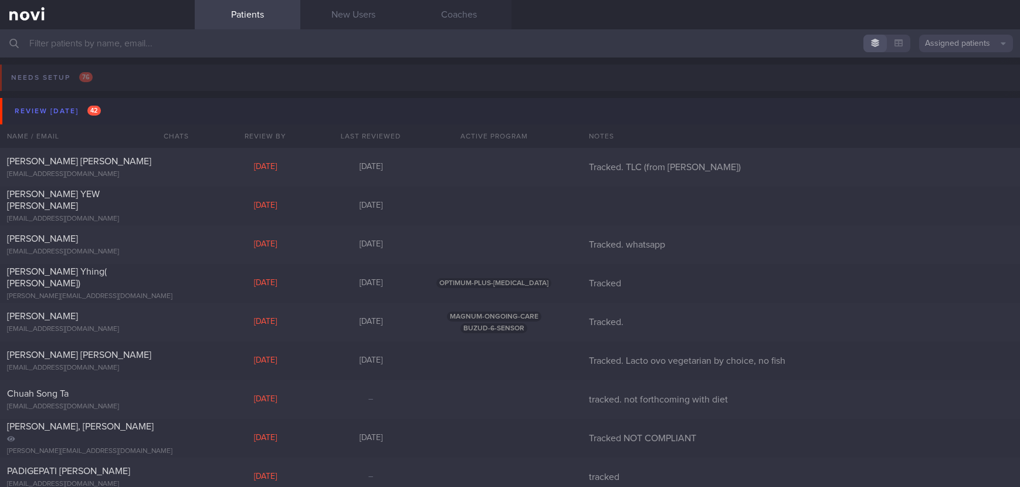
click at [106, 106] on button "Review today 42" at bounding box center [511, 111] width 1023 height 26
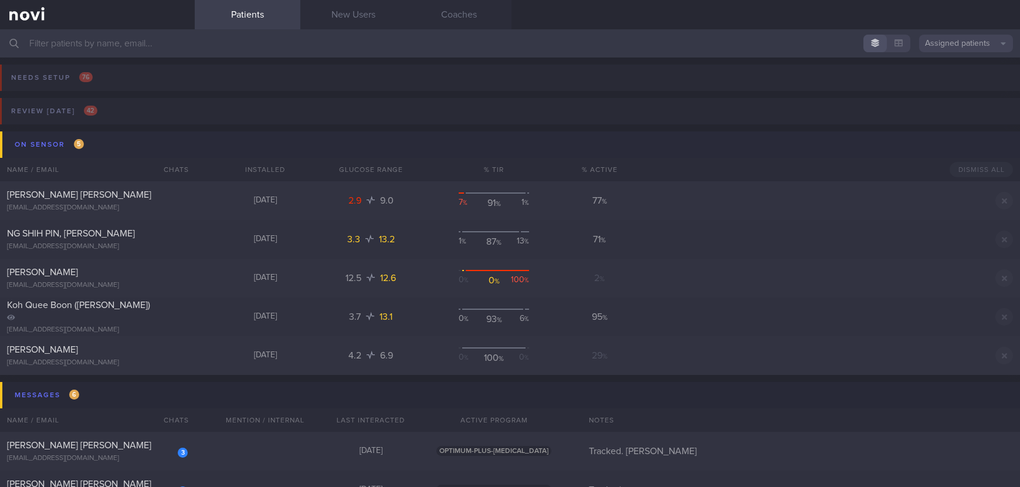
click at [130, 135] on button "On sensor 5" at bounding box center [511, 144] width 1023 height 26
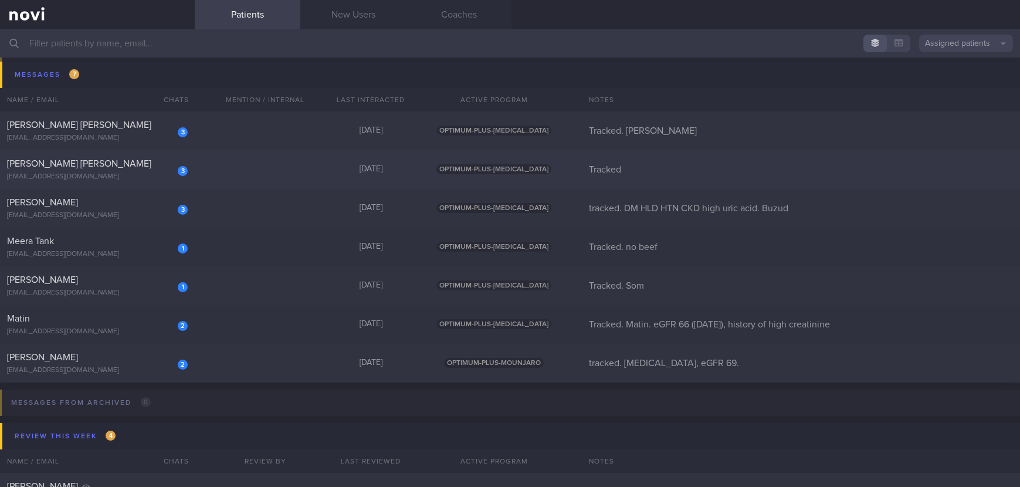
scroll to position [101, 0]
